Goal: Find specific page/section: Find specific page/section

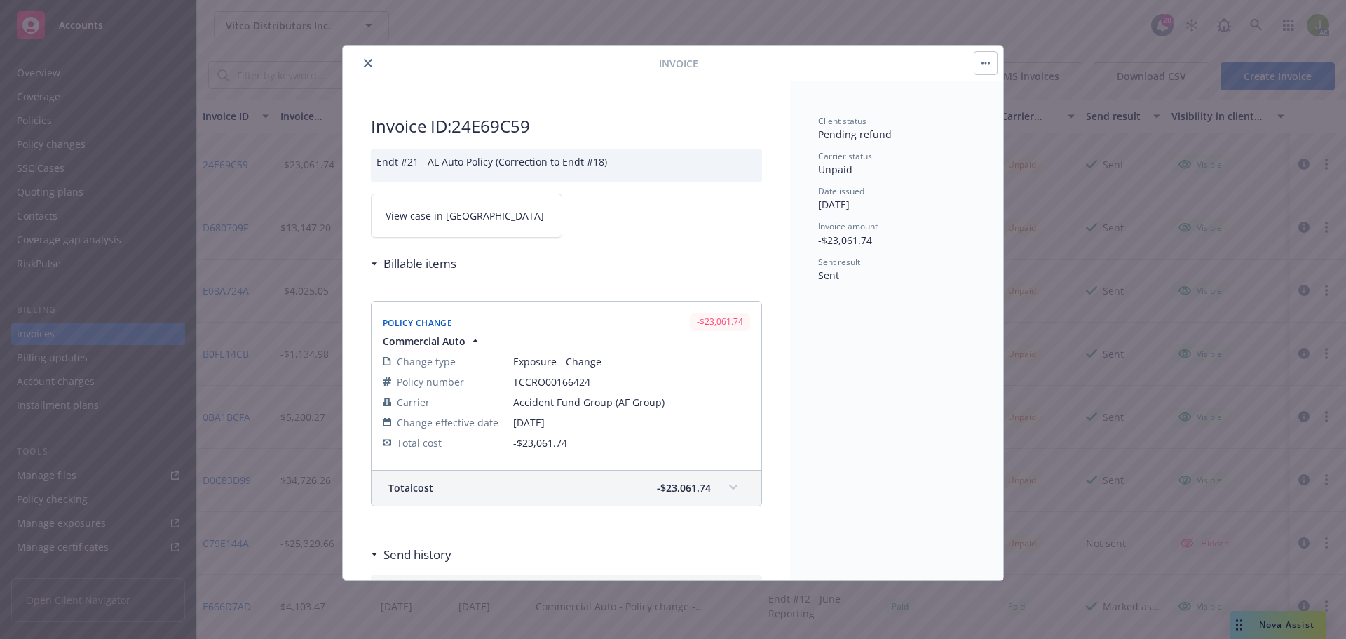
click at [365, 63] on icon "close" at bounding box center [368, 63] width 8 height 8
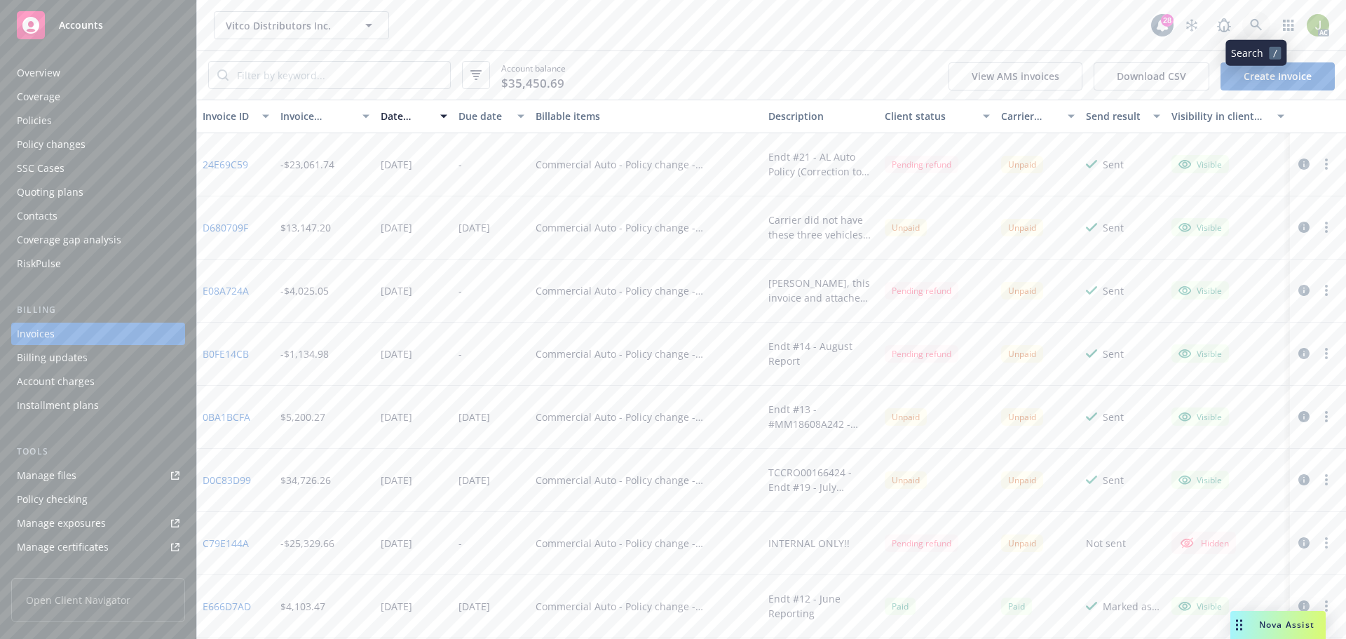
click at [1256, 27] on icon at bounding box center [1256, 25] width 12 height 12
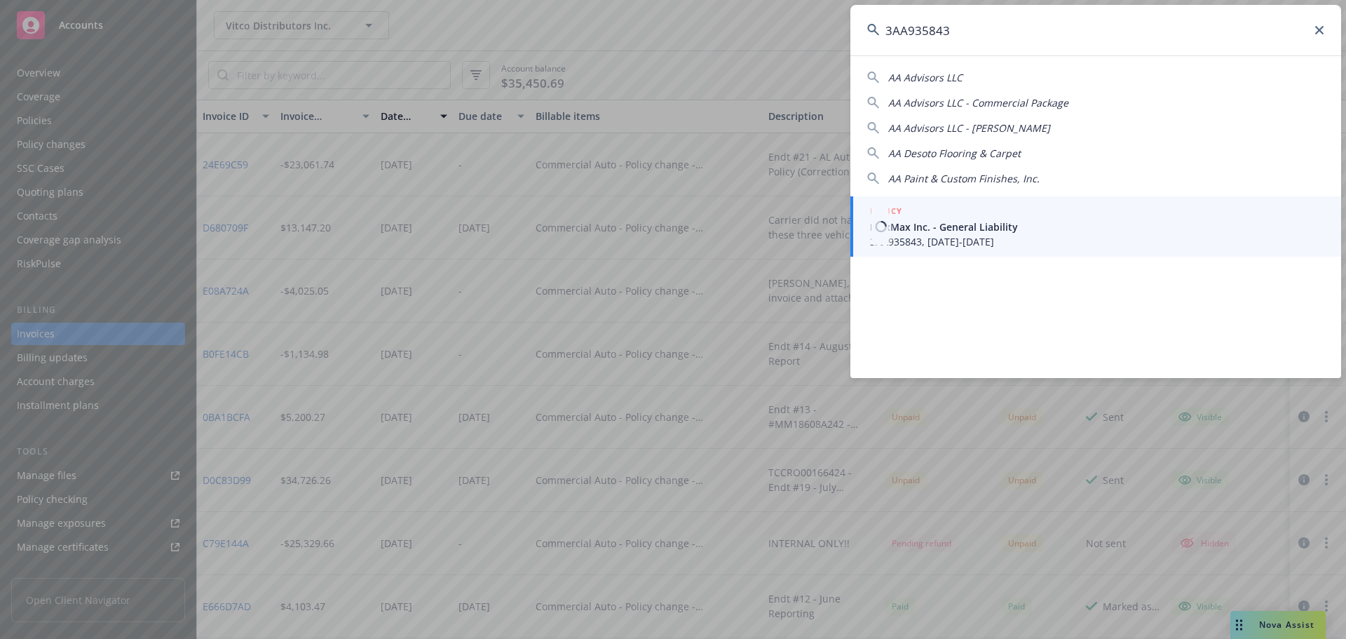
type input "3AA935843"
click at [943, 214] on div "POLICY" at bounding box center [1097, 211] width 454 height 15
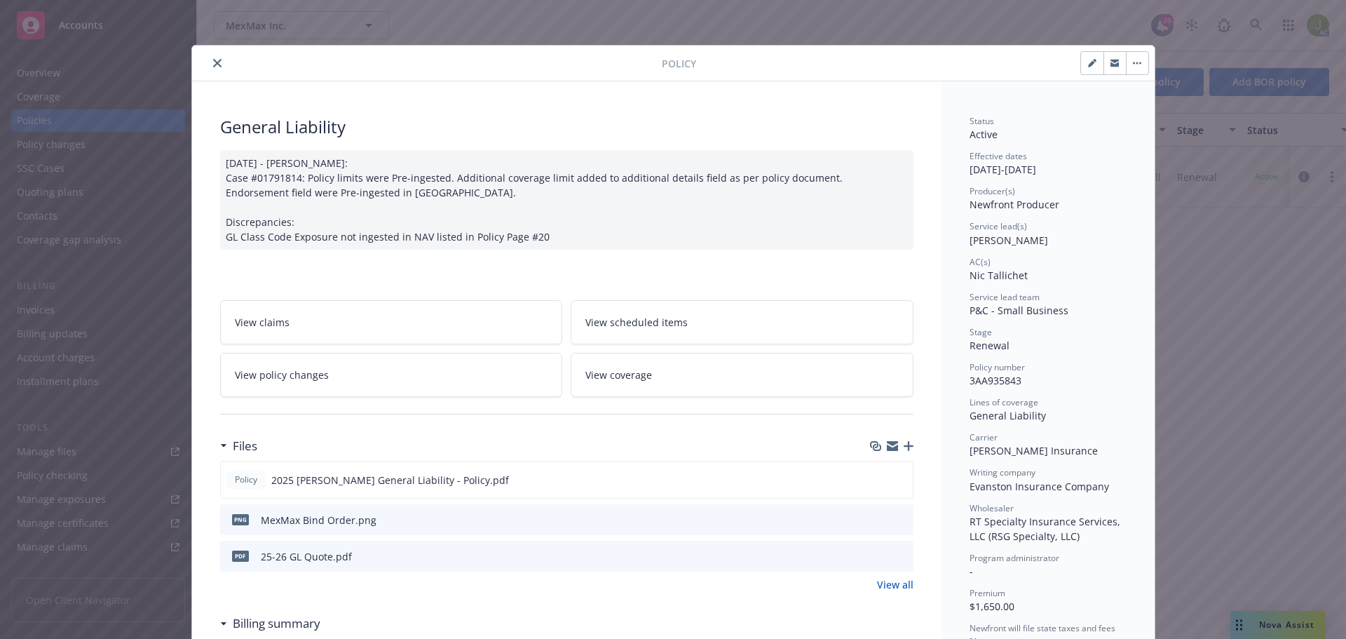
click at [209, 64] on button "close" at bounding box center [217, 63] width 17 height 17
